Goal: Navigation & Orientation: Find specific page/section

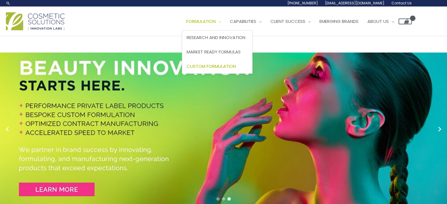
click at [232, 67] on span "Custom Formulation" at bounding box center [211, 66] width 49 height 6
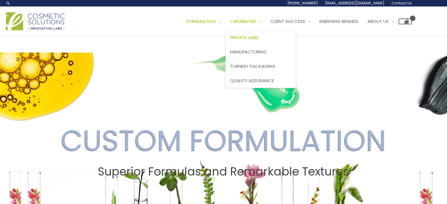
click at [256, 33] on link "Private Label" at bounding box center [261, 38] width 70 height 14
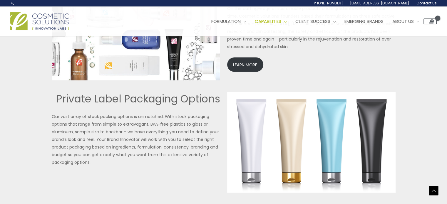
scroll to position [1234, 0]
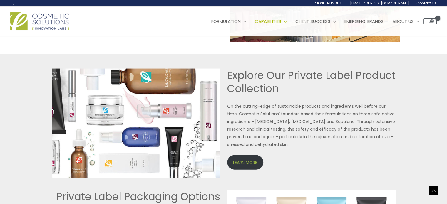
click at [250, 161] on link "LEARN MORE" at bounding box center [245, 162] width 36 height 14
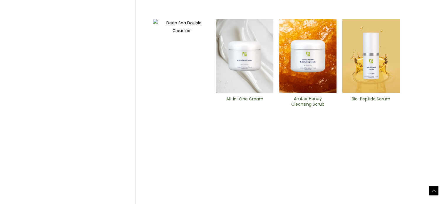
scroll to position [286, 0]
